Goal: Complete Application Form

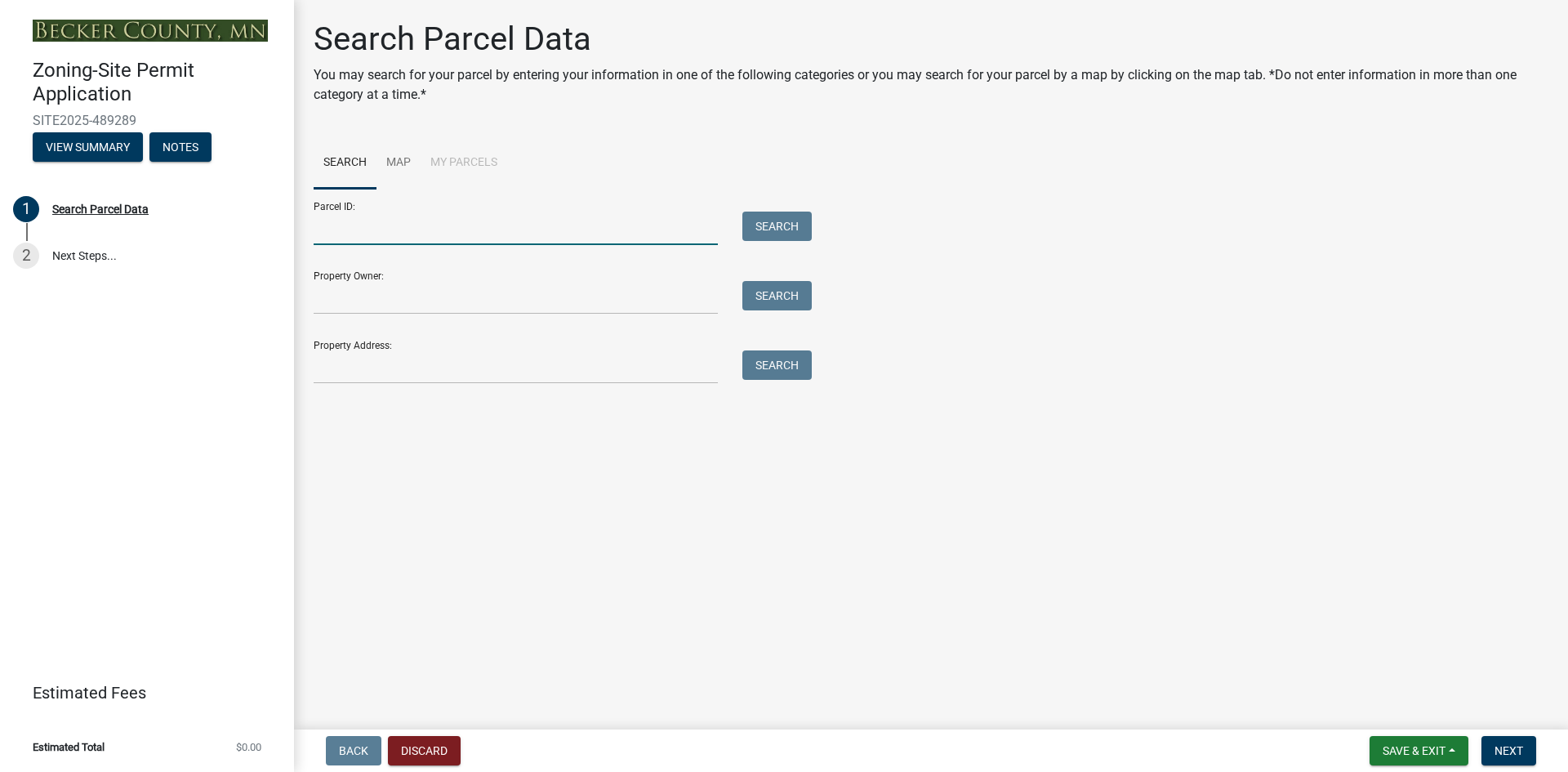
click at [356, 230] on input "Parcel ID:" at bounding box center [515, 228] width 404 height 33
click at [471, 228] on input "Parcel ID:" at bounding box center [515, 228] width 404 height 33
type input "240309502"
click at [765, 228] on button "Search" at bounding box center [777, 226] width 69 height 29
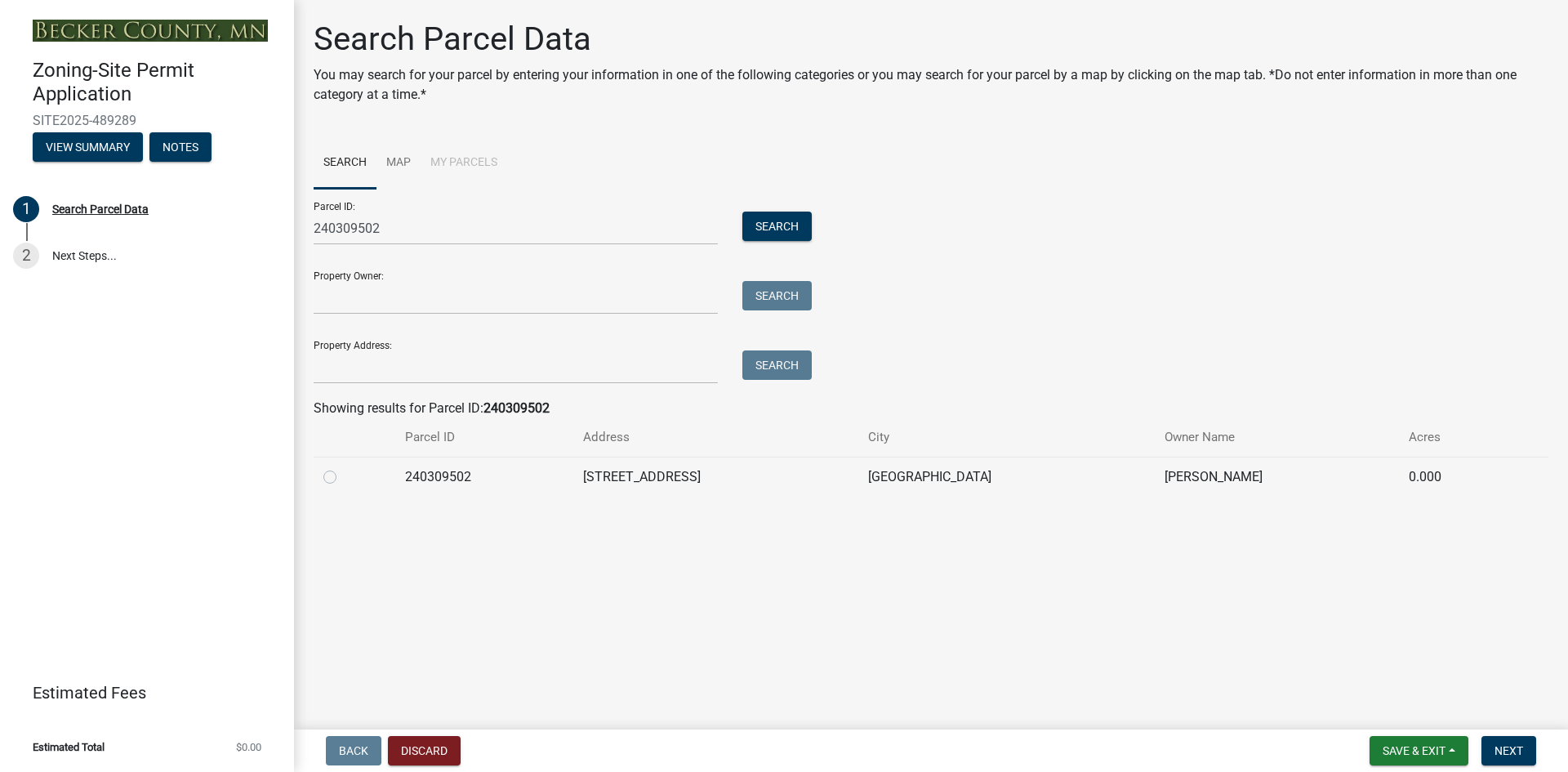
click at [343, 468] on label at bounding box center [343, 468] width 0 height 0
click at [343, 475] on input "radio" at bounding box center [348, 473] width 11 height 11
radio input "true"
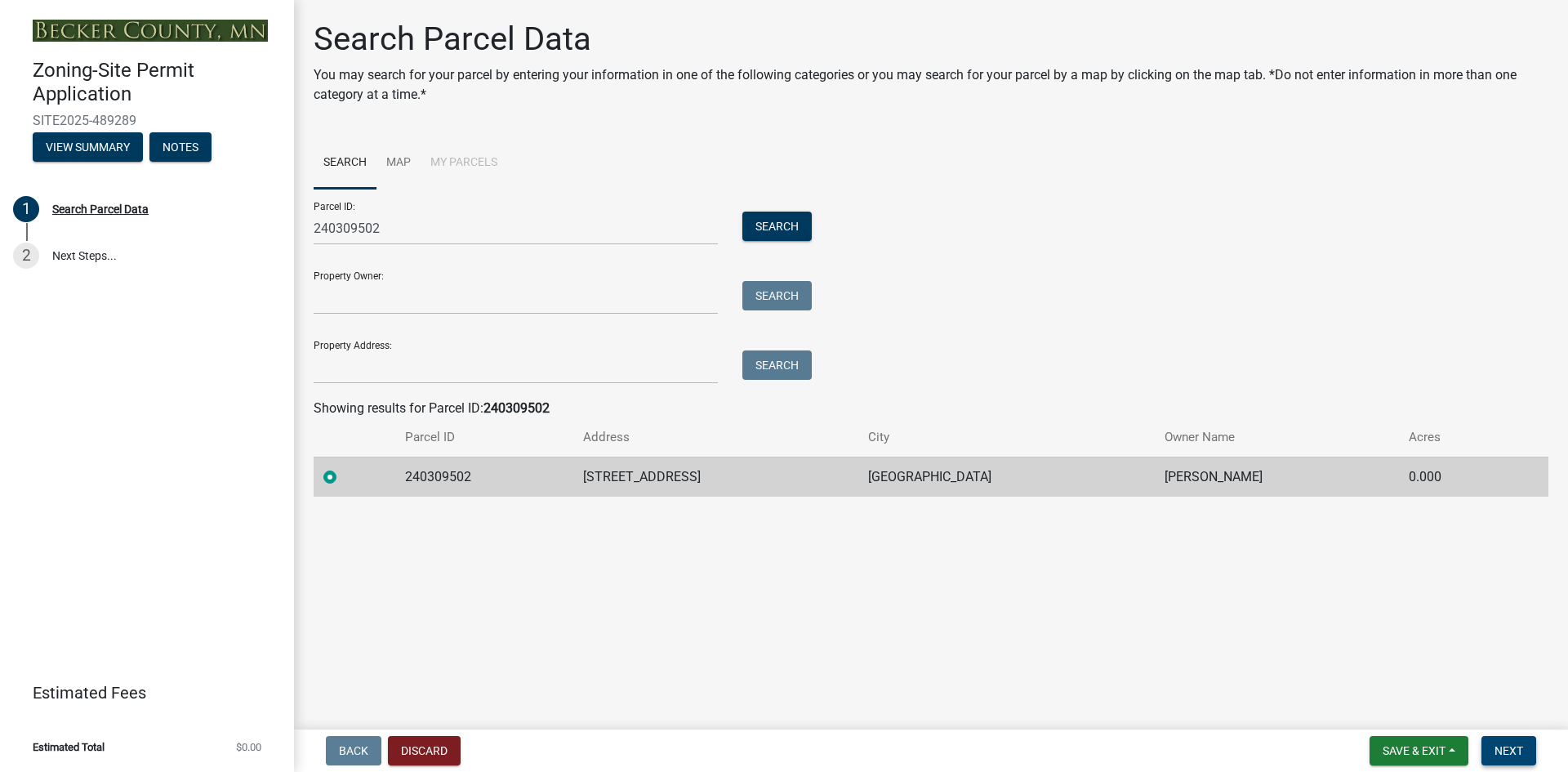
click at [1523, 747] on span "Next" at bounding box center [1509, 751] width 28 height 13
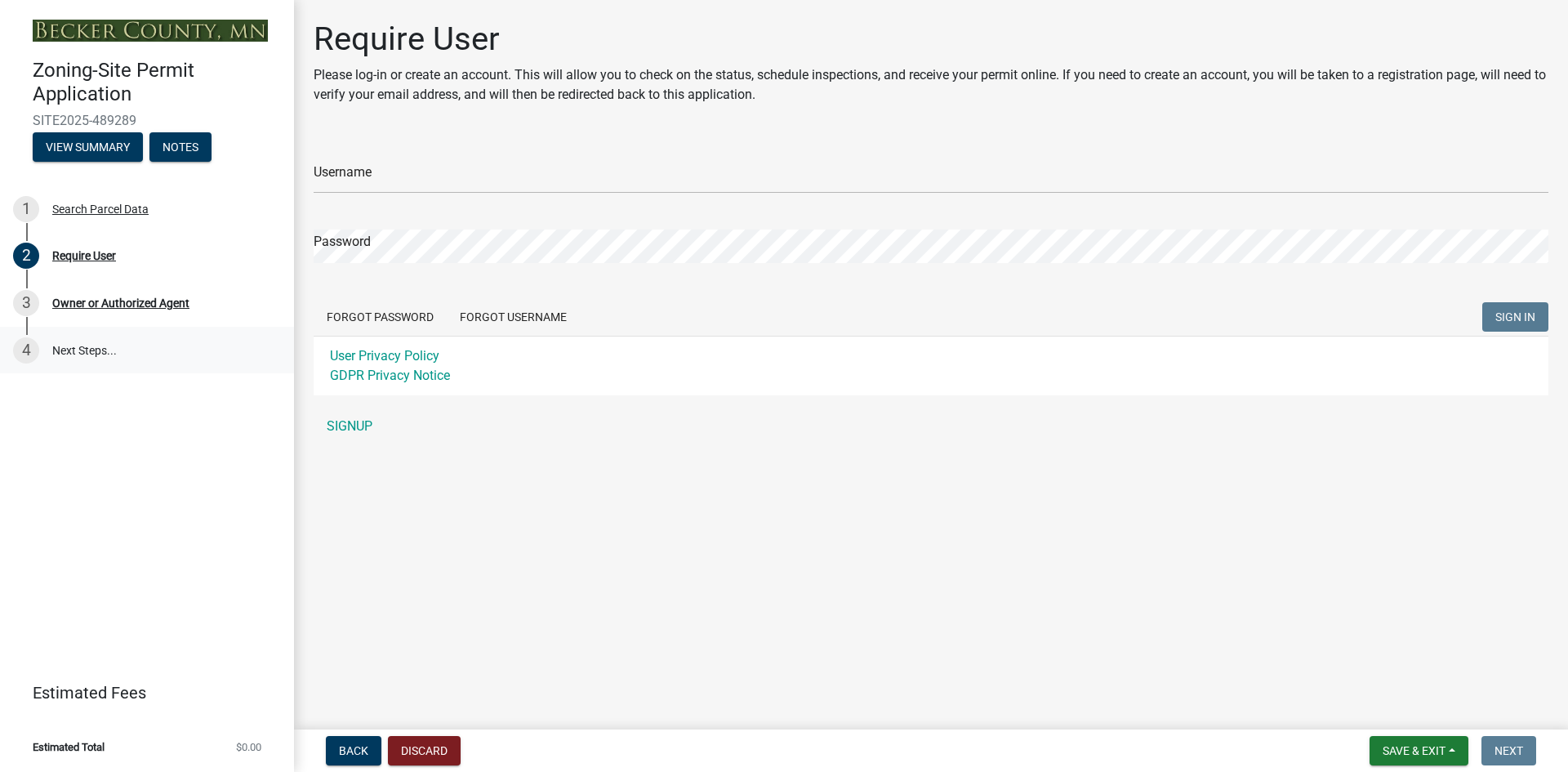
click at [88, 350] on link "4 Next Steps..." at bounding box center [147, 350] width 294 height 48
click at [444, 749] on button "Discard" at bounding box center [424, 750] width 73 height 29
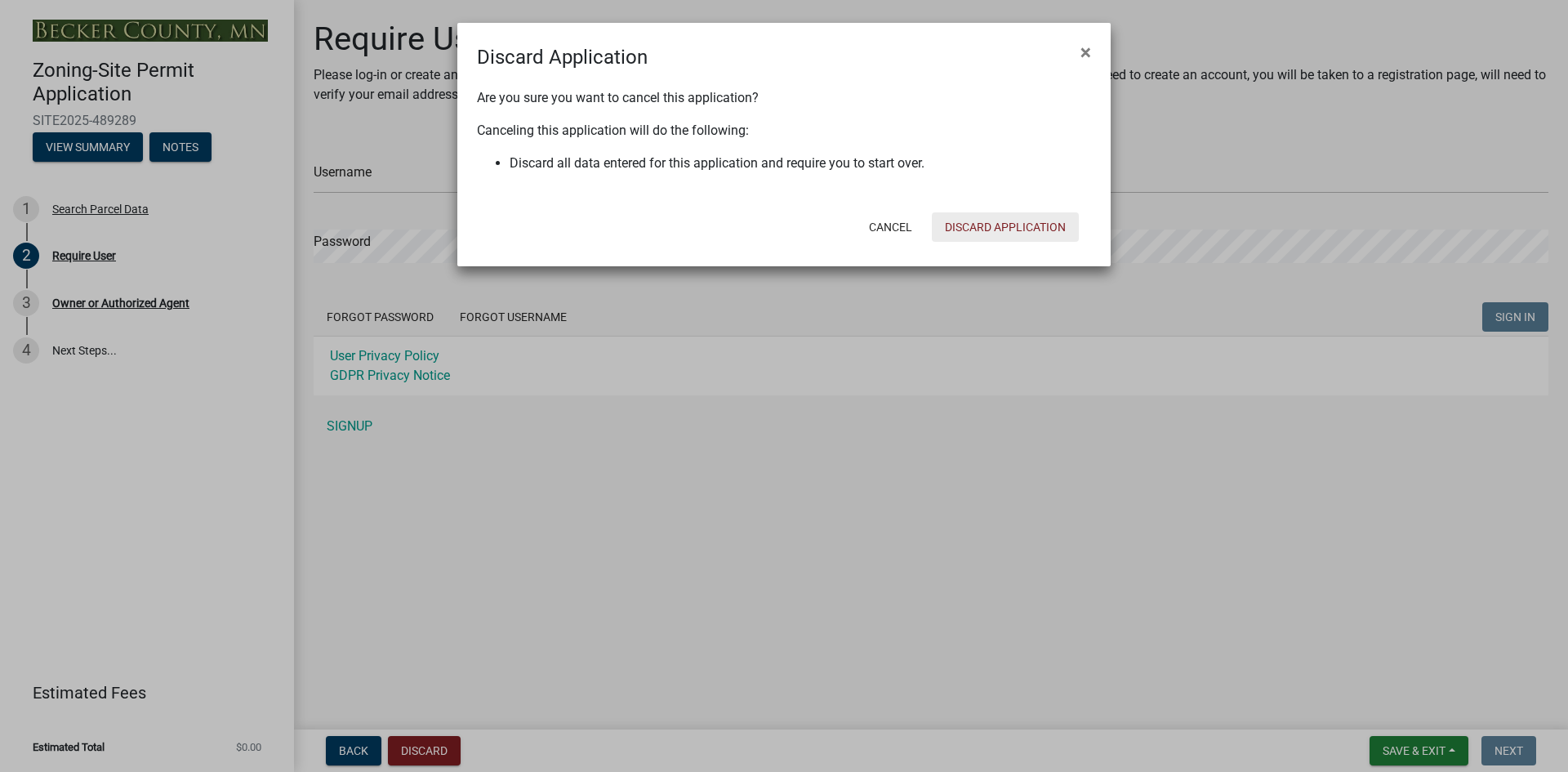
click at [980, 221] on button "Discard Application" at bounding box center [1005, 227] width 147 height 29
